Goal: Information Seeking & Learning: Learn about a topic

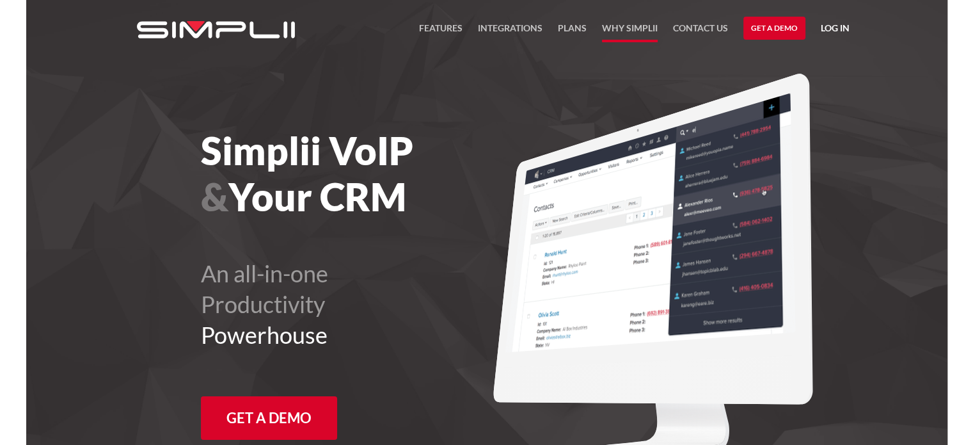
click at [624, 28] on link "Why Simplii" at bounding box center [630, 31] width 56 height 22
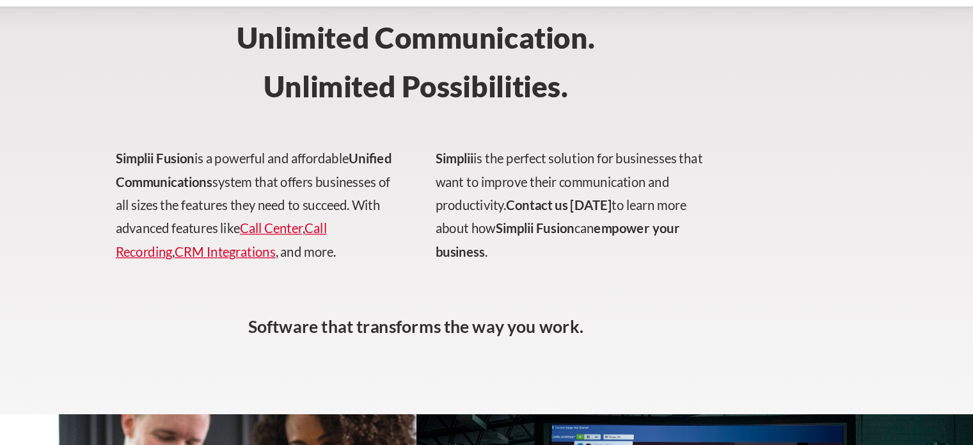
scroll to position [155, 0]
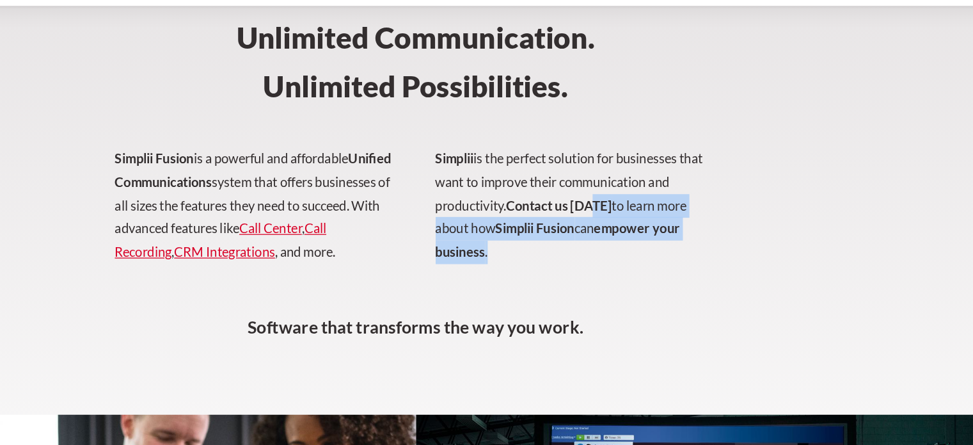
drag, startPoint x: 749, startPoint y: 243, endPoint x: 609, endPoint y: 214, distance: 142.3
click at [609, 214] on div "Unlimited Communication. ‍ Unlimited Possibilities. Simplii Fusion is a powerfu…" at bounding box center [487, 177] width 749 height 340
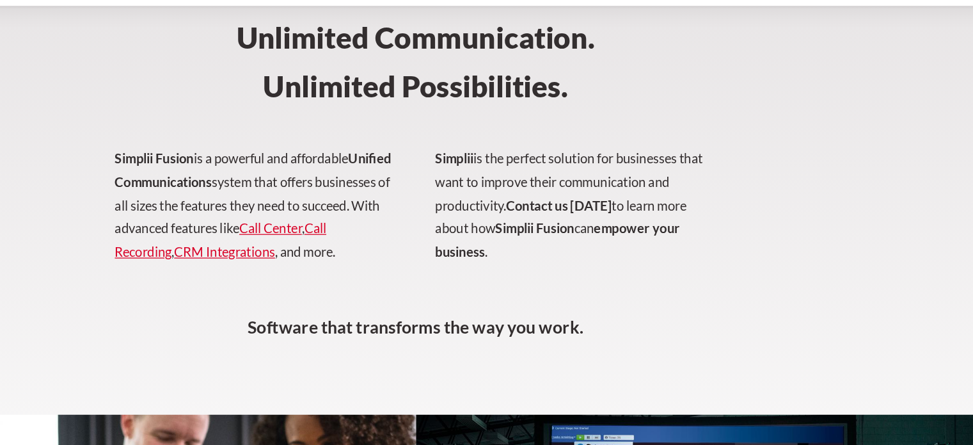
click at [481, 267] on p "Simplii Fusion is a powerful and affordable Unified Communications system that …" at bounding box center [486, 222] width 473 height 111
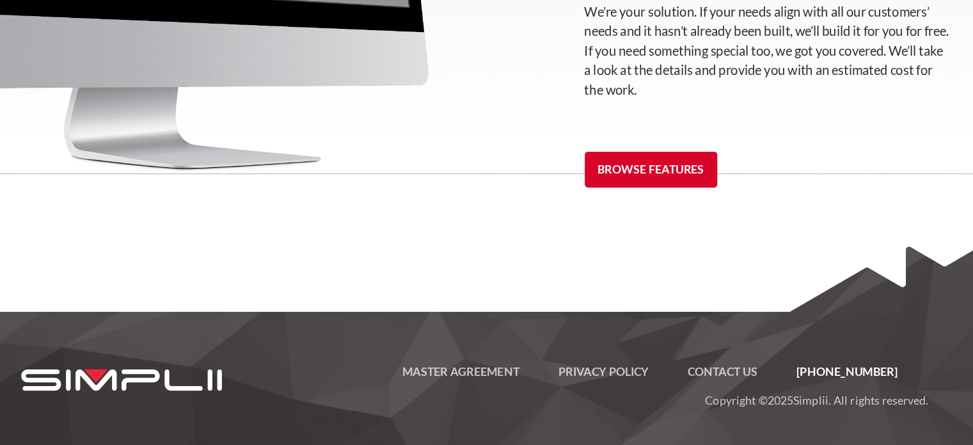
scroll to position [1929, 0]
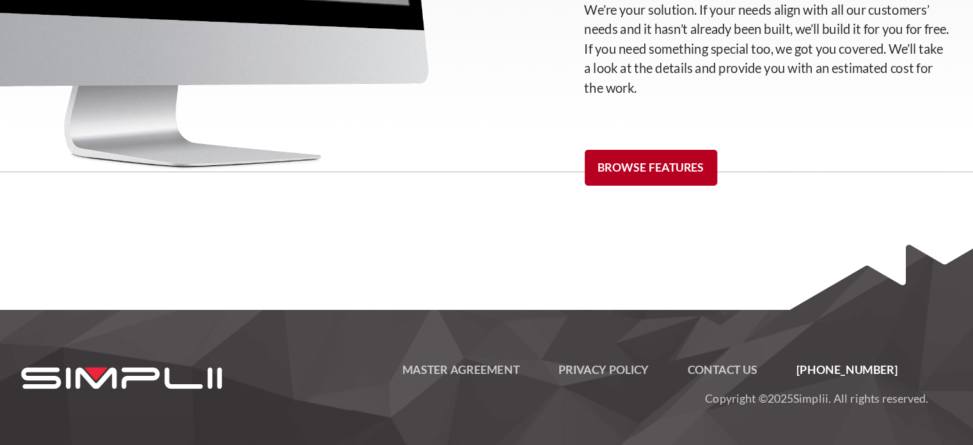
click at [623, 223] on link "Browse Features" at bounding box center [625, 226] width 104 height 28
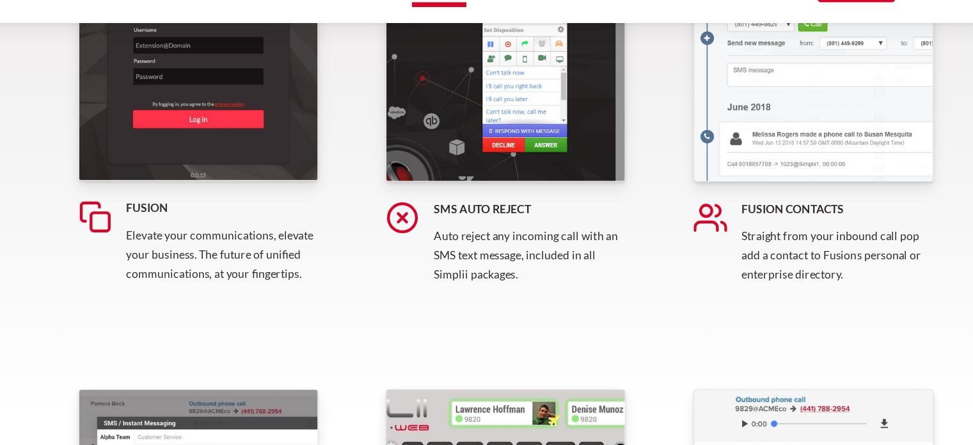
scroll to position [346, 0]
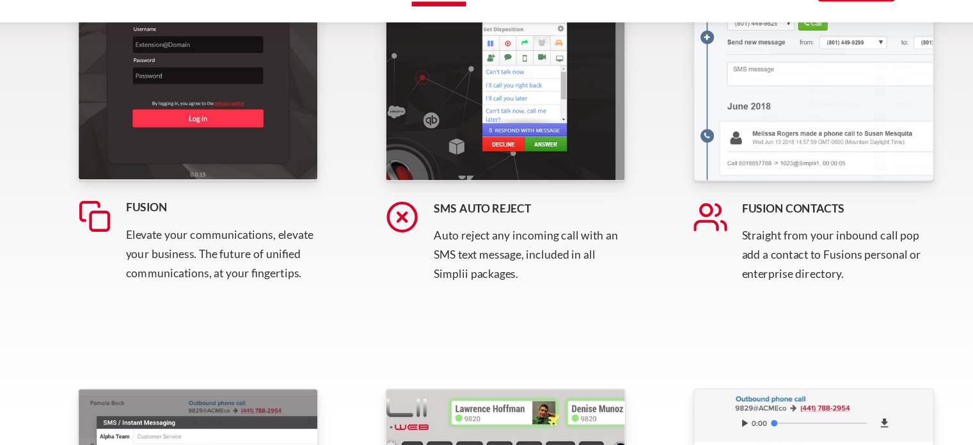
click at [258, 150] on img at bounding box center [241, 86] width 192 height 191
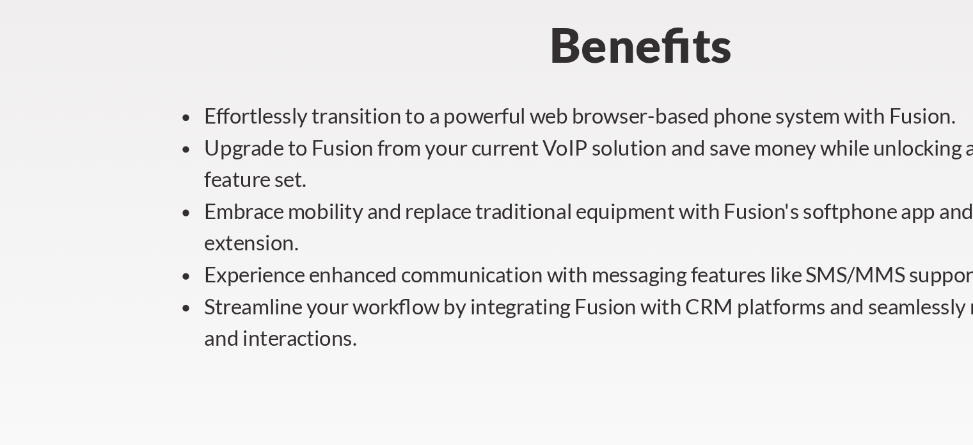
scroll to position [465, 0]
